Goal: Find specific page/section

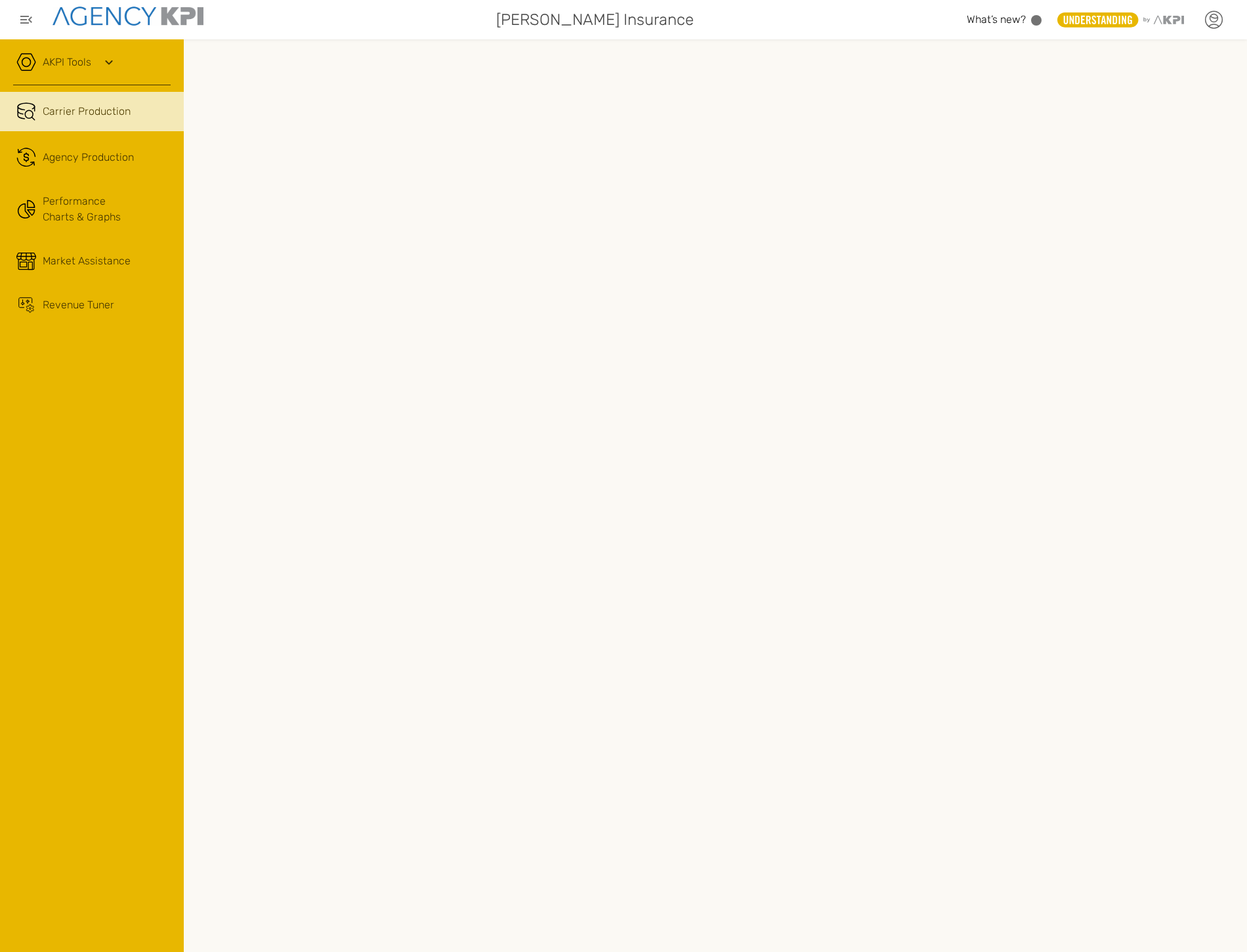
click at [1216, 13] on icon at bounding box center [1213, 19] width 19 height 19
click at [109, 68] on icon at bounding box center [109, 63] width 16 height 16
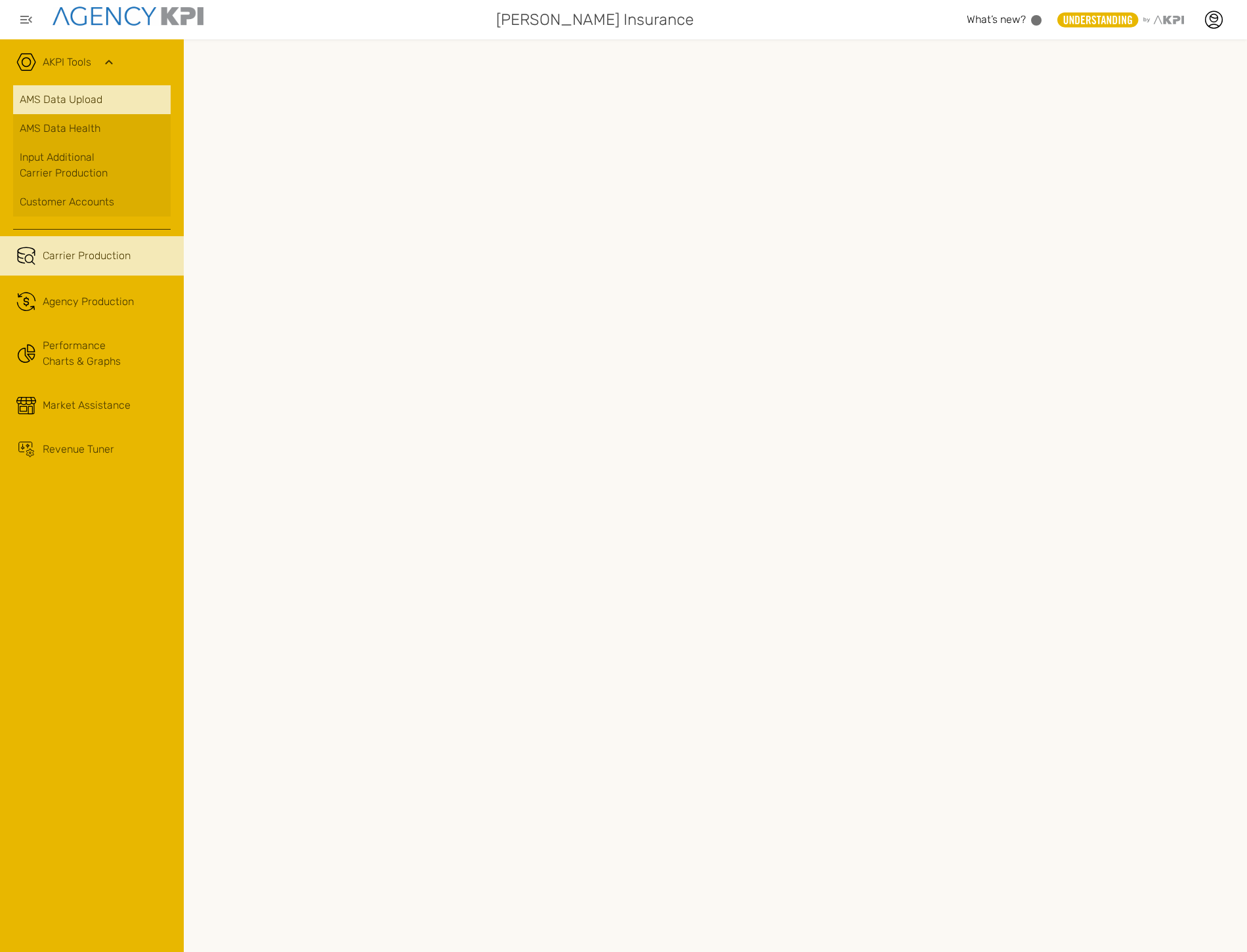
click at [90, 109] on link "AMS Data Upload" at bounding box center [92, 100] width 157 height 29
click at [124, 107] on link "AMS Data Upload" at bounding box center [92, 100] width 157 height 29
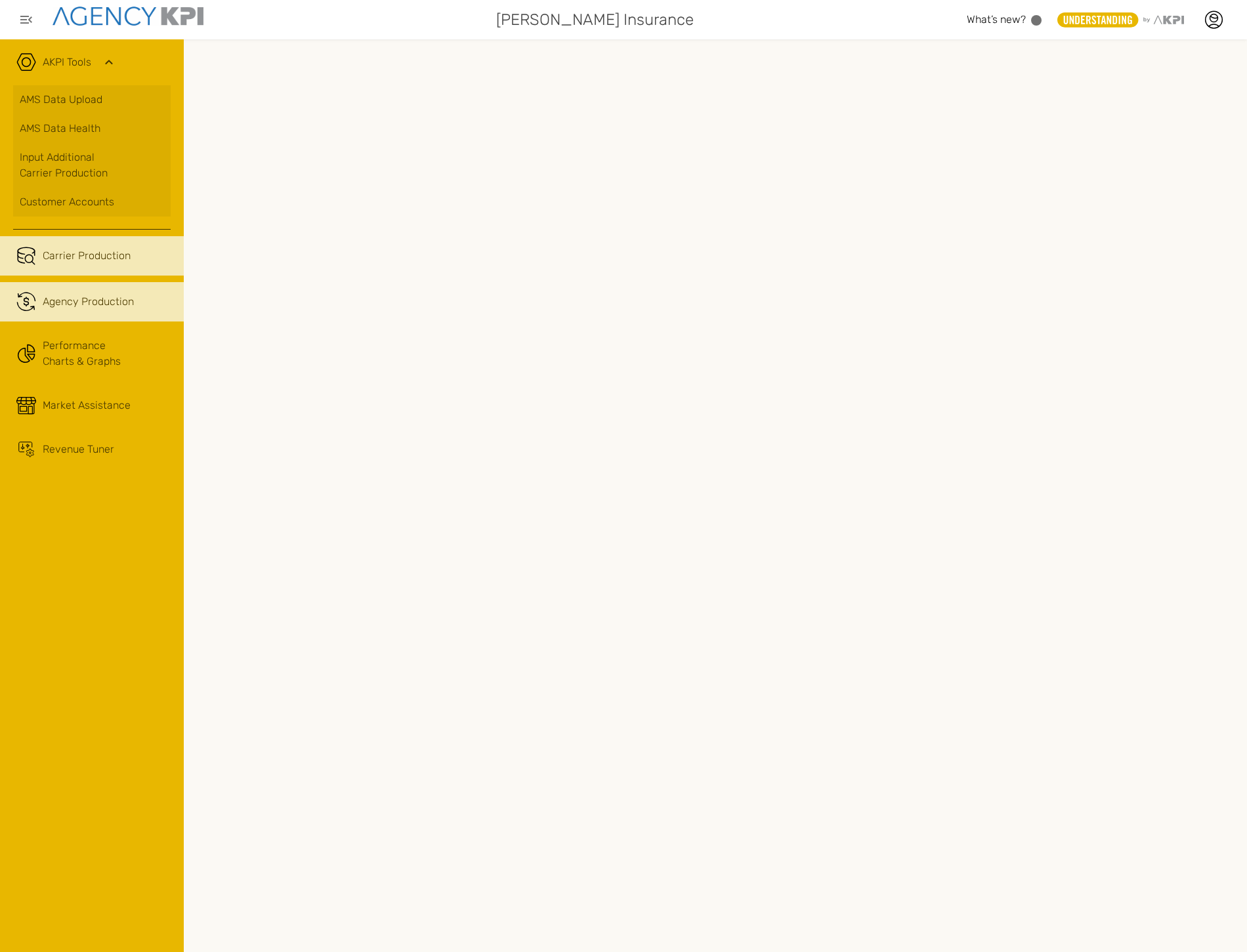
click at [88, 306] on span "Agency Production" at bounding box center [87, 302] width 91 height 16
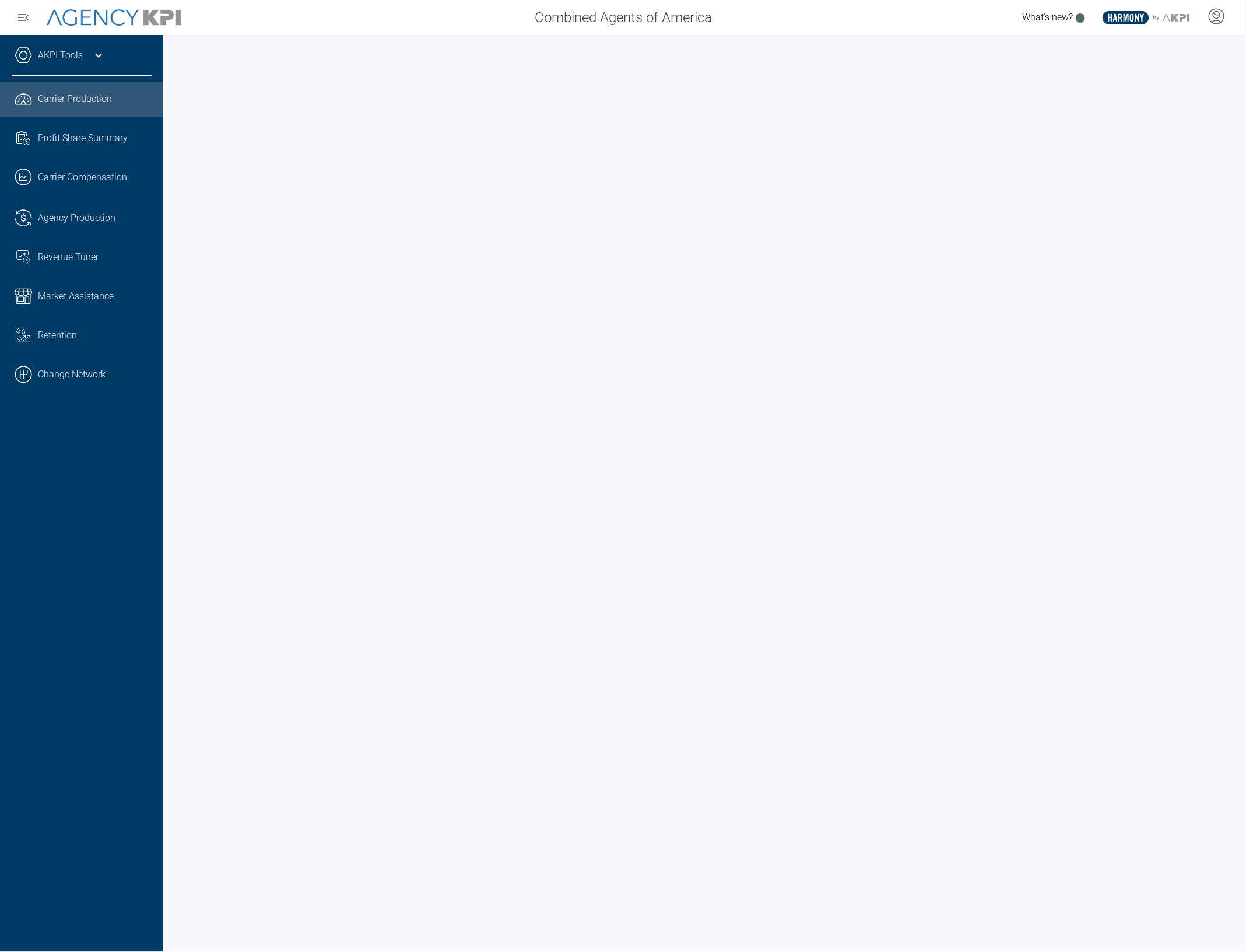
click at [64, 50] on link "AKPI Tools" at bounding box center [60, 56] width 45 height 14
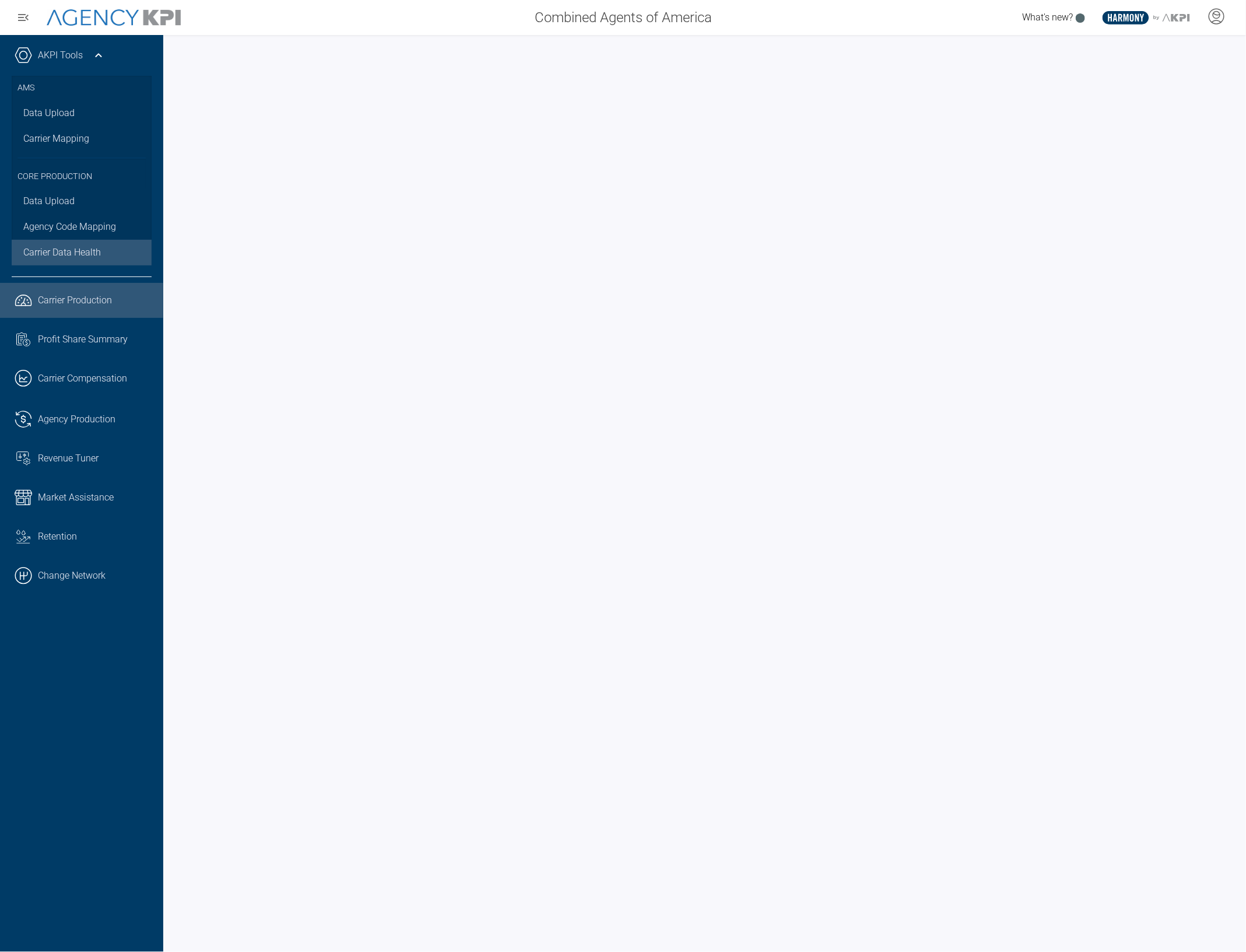
click at [74, 254] on span "Carrier Data Health" at bounding box center [62, 253] width 78 height 14
